Goal: Find contact information: Find contact information

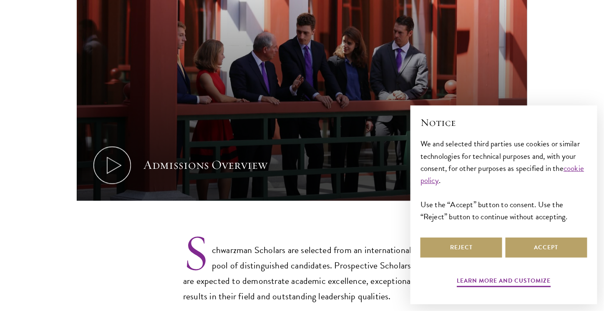
scroll to position [542, 0]
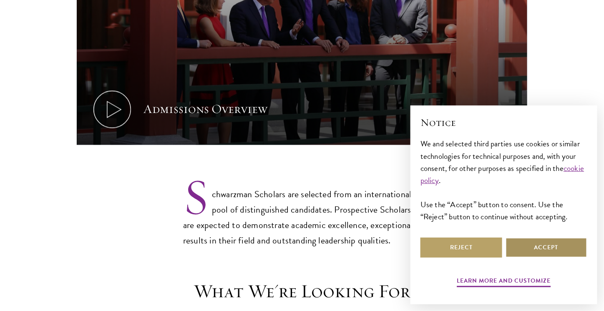
click at [538, 245] on button "Accept" at bounding box center [546, 248] width 82 height 20
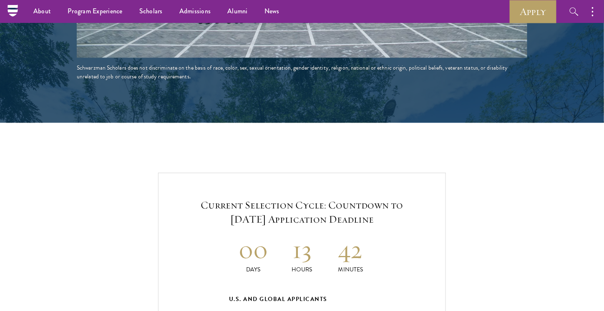
scroll to position [1459, 0]
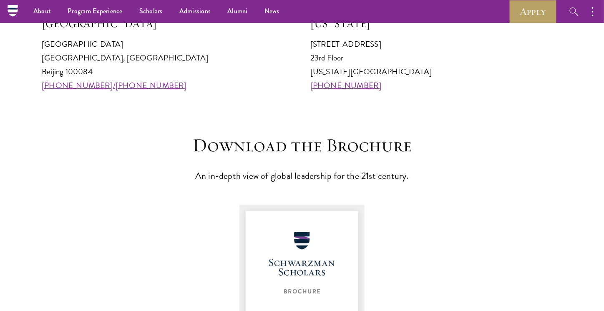
scroll to position [875, 0]
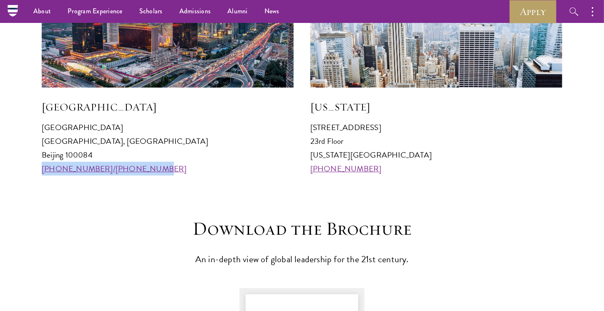
drag, startPoint x: 146, startPoint y: 170, endPoint x: 31, endPoint y: 168, distance: 115.1
click at [31, 168] on section "Visit an Office Beijing Schwarzman College Tsinghua University, Haidian Distric…" at bounding box center [302, 38] width 604 height 273
click at [219, 163] on p "Schwarzman College Tsinghua University, Haidian District Beijing 100084 +86 10 …" at bounding box center [168, 147] width 252 height 55
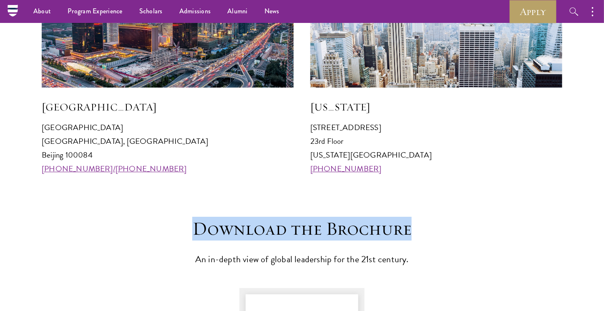
drag, startPoint x: 186, startPoint y: 229, endPoint x: 441, endPoint y: 233, distance: 255.1
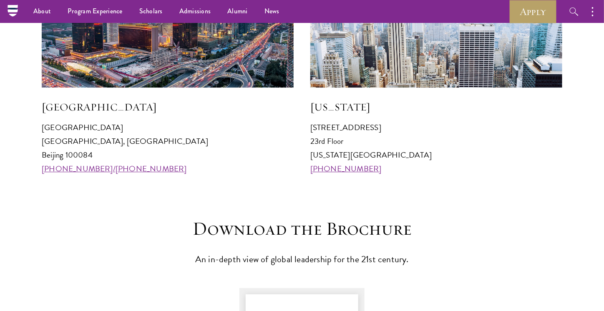
drag, startPoint x: 369, startPoint y: 168, endPoint x: 297, endPoint y: 167, distance: 71.7
click at [297, 167] on div "Beijing Schwarzman College Tsinghua University, Haidian District Beijing 100084…" at bounding box center [302, 58] width 520 height 233
click at [300, 173] on div "Beijing Schwarzman College Tsinghua University, Haidian District Beijing 100084…" at bounding box center [302, 58] width 520 height 233
drag, startPoint x: 381, startPoint y: 173, endPoint x: 305, endPoint y: 175, distance: 75.5
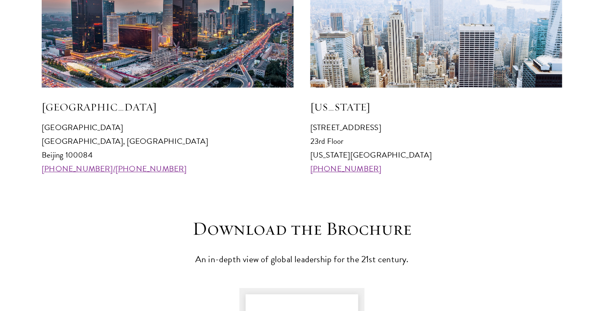
drag, startPoint x: 371, startPoint y: 168, endPoint x: 294, endPoint y: 174, distance: 77.0
click at [294, 174] on div "Beijing Schwarzman College Tsinghua University, Haidian District Beijing 100084…" at bounding box center [302, 58] width 520 height 233
drag, startPoint x: 285, startPoint y: 186, endPoint x: 290, endPoint y: 188, distance: 5.4
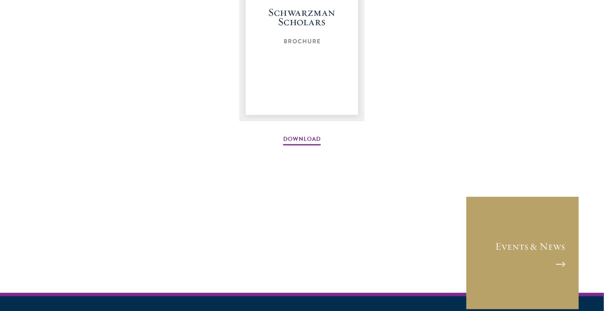
scroll to position [1359, 0]
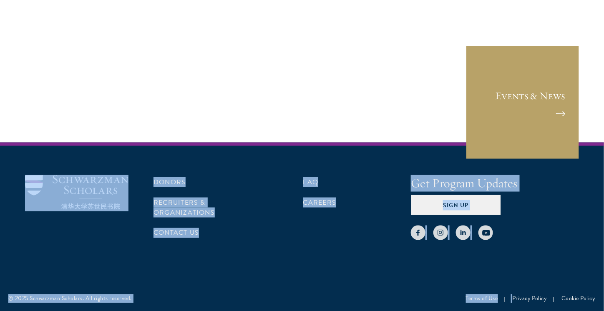
drag, startPoint x: 17, startPoint y: 169, endPoint x: 524, endPoint y: 248, distance: 513.8
click at [524, 248] on div "Donors Recruiters & Organizations Contact Us FAQ Careers Get Program Updates Si…" at bounding box center [302, 227] width 604 height 169
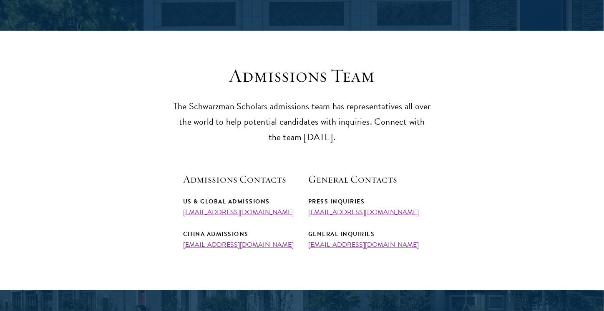
scroll to position [185, 0]
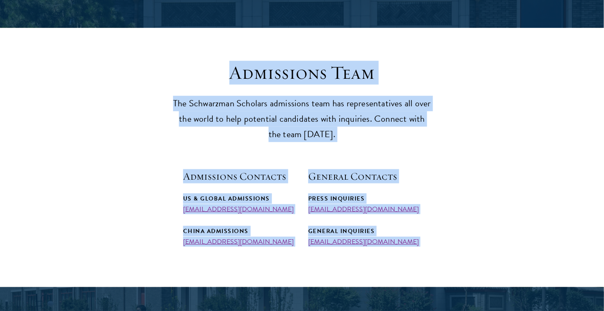
drag, startPoint x: 231, startPoint y: 75, endPoint x: 401, endPoint y: 251, distance: 244.1
click at [432, 232] on section "Admissions Team The Schwarzman Scholars admissions team has representatives all…" at bounding box center [302, 153] width 604 height 184
drag, startPoint x: 234, startPoint y: 73, endPoint x: 408, endPoint y: 248, distance: 247.0
